Goal: Find specific page/section: Find specific page/section

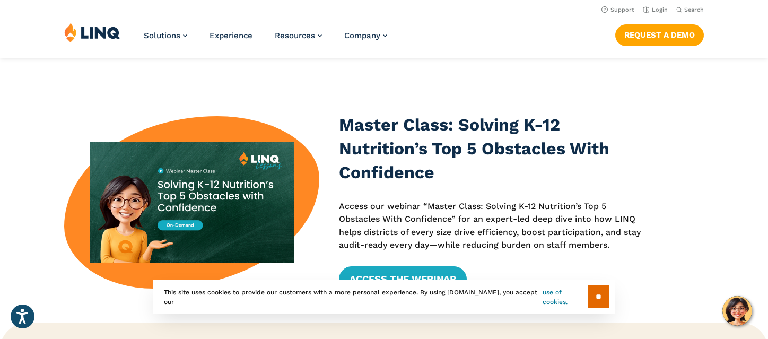
scroll to position [276, 0]
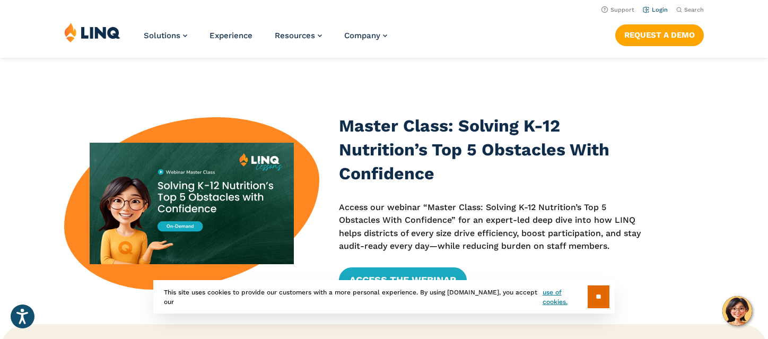
click at [655, 7] on link "Login" at bounding box center [655, 9] width 25 height 7
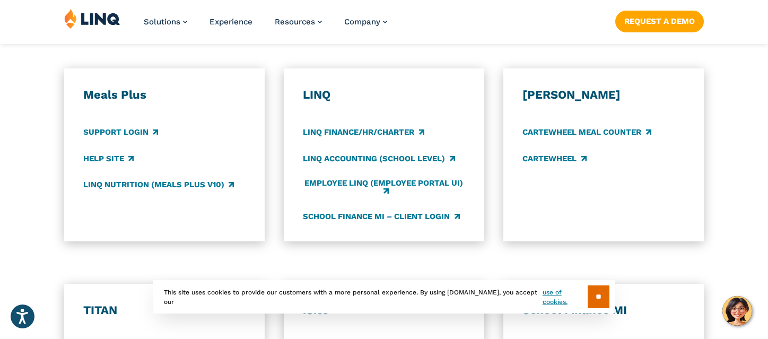
scroll to position [601, 0]
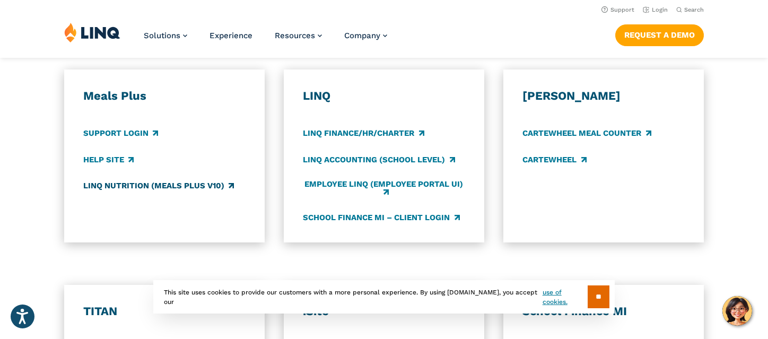
click at [122, 186] on link "LINQ Nutrition (Meals Plus v10)" at bounding box center [158, 186] width 151 height 12
click at [128, 132] on link "Support Login" at bounding box center [120, 134] width 75 height 12
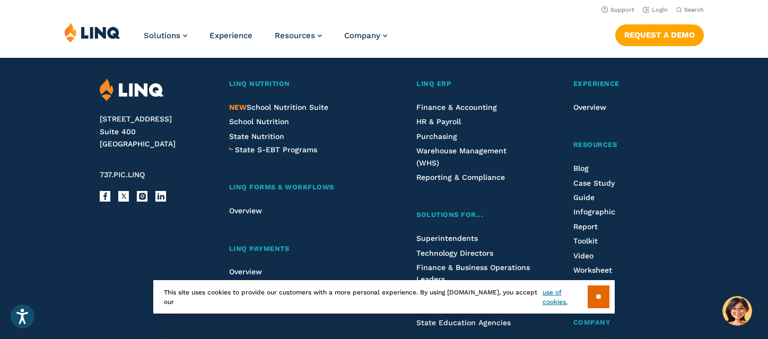
scroll to position [1172, 0]
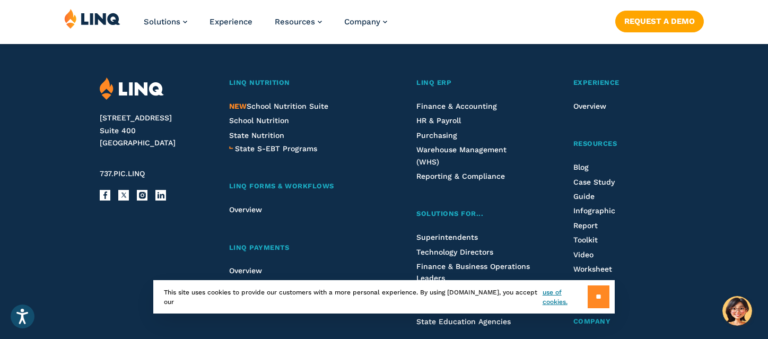
click at [593, 300] on input "**" at bounding box center [599, 296] width 22 height 23
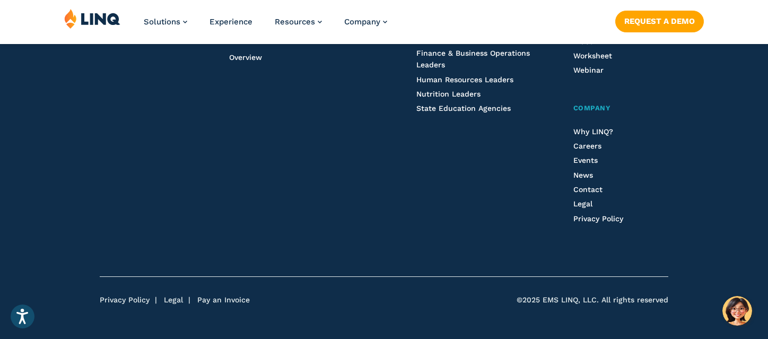
scroll to position [1402, 0]
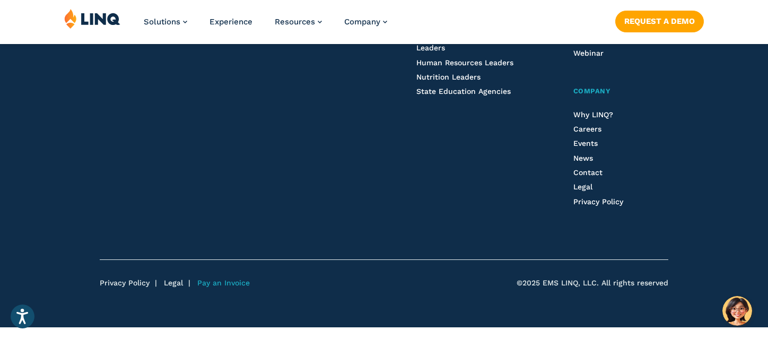
click at [232, 285] on link "Pay an Invoice" at bounding box center [223, 282] width 52 height 8
